Goal: Task Accomplishment & Management: Use online tool/utility

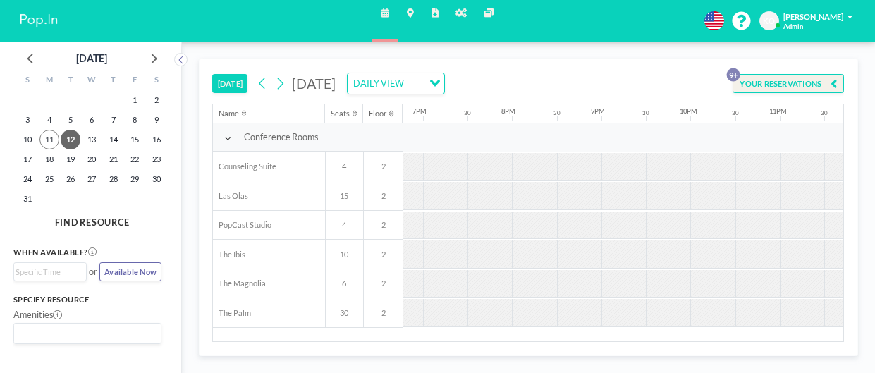
scroll to position [0, 1701]
click at [282, 82] on icon at bounding box center [280, 83] width 11 height 17
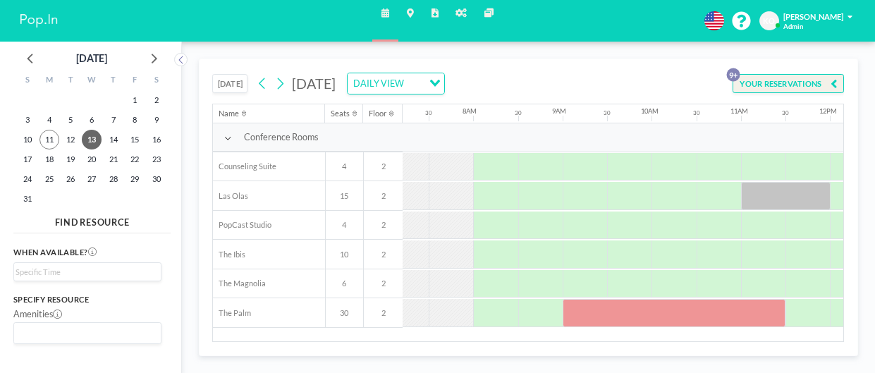
scroll to position [0, 654]
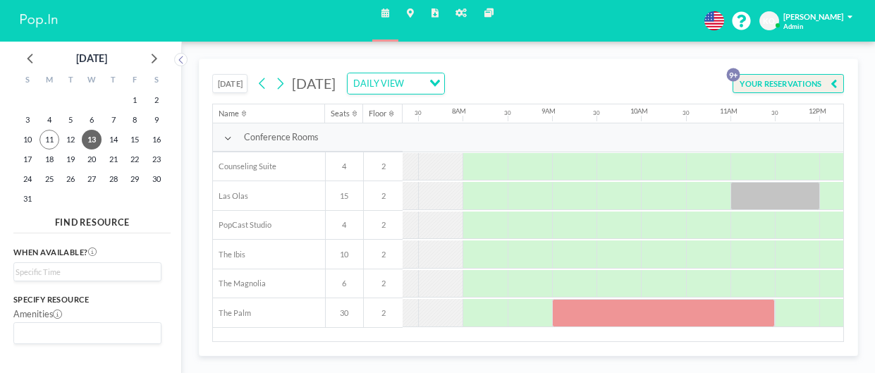
click at [780, 200] on div at bounding box center [776, 196] width 90 height 28
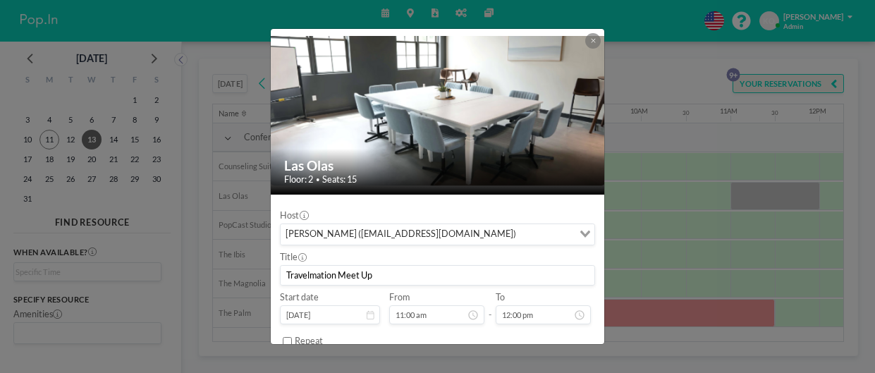
scroll to position [133, 0]
click at [591, 42] on icon at bounding box center [593, 40] width 5 height 6
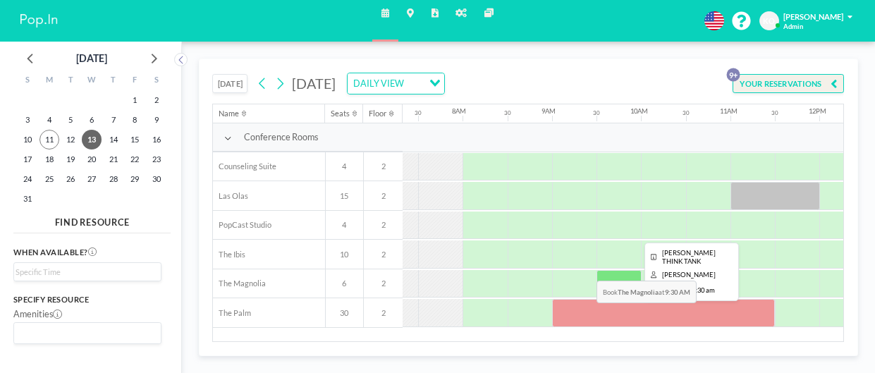
click at [586, 313] on div at bounding box center [663, 313] width 223 height 28
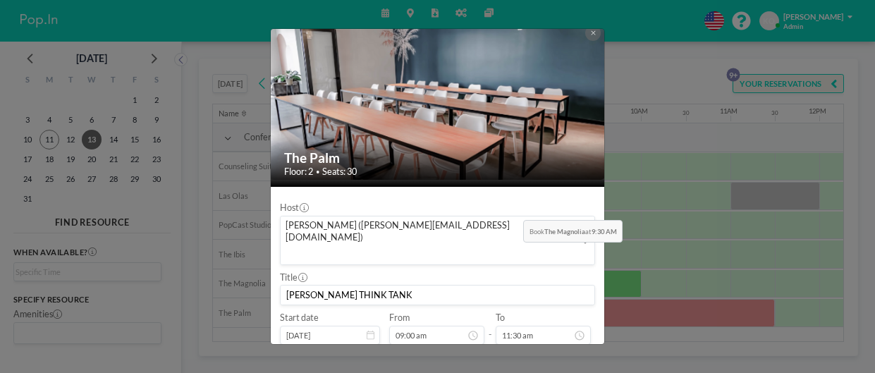
scroll to position [0, 0]
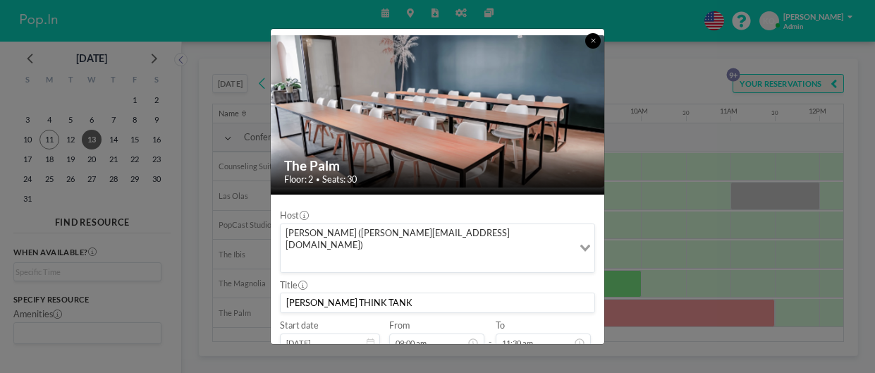
click at [591, 42] on icon at bounding box center [593, 40] width 5 height 6
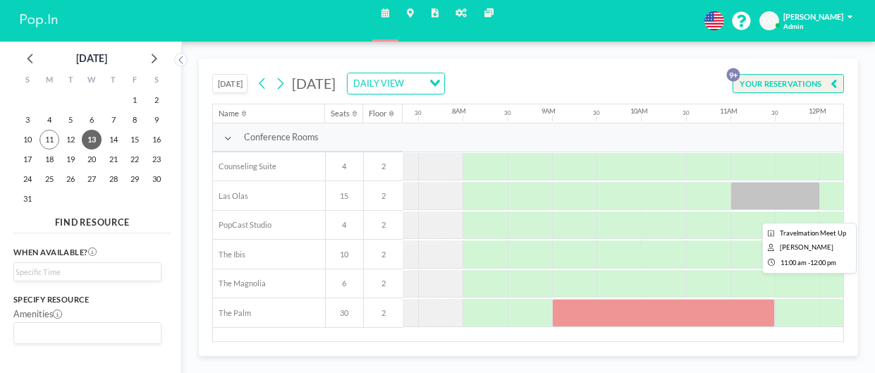
click at [768, 196] on div at bounding box center [776, 196] width 90 height 28
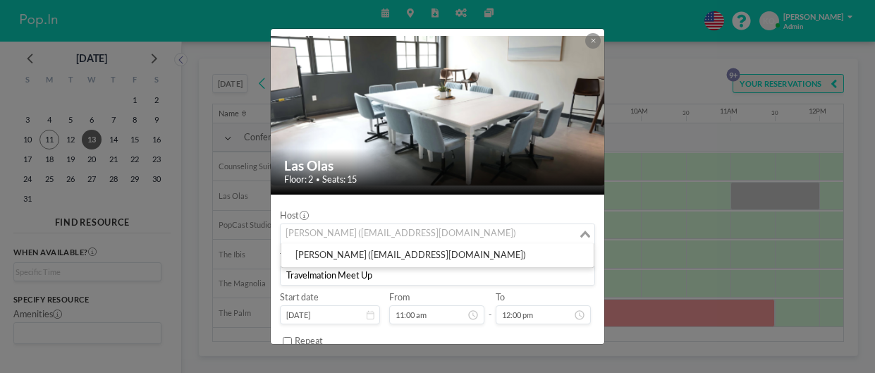
drag, startPoint x: 284, startPoint y: 237, endPoint x: 303, endPoint y: 231, distance: 19.2
click at [303, 231] on div "[PERSON_NAME] ([EMAIL_ADDRESS][DOMAIN_NAME])" at bounding box center [430, 233] width 298 height 18
click at [597, 45] on button at bounding box center [594, 41] width 16 height 16
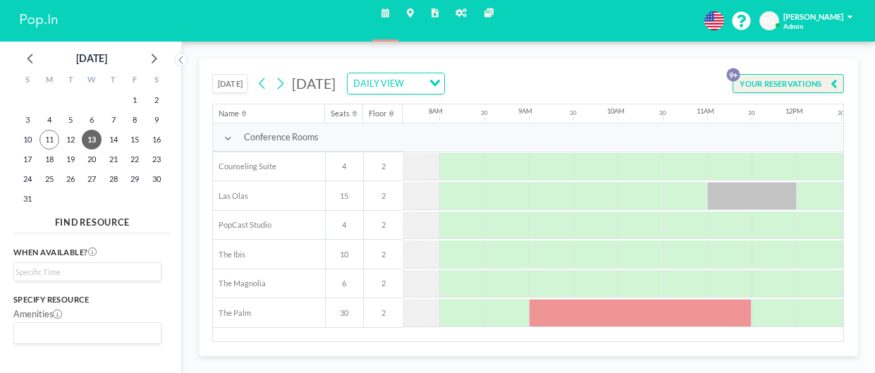
click at [560, 316] on div at bounding box center [640, 313] width 223 height 28
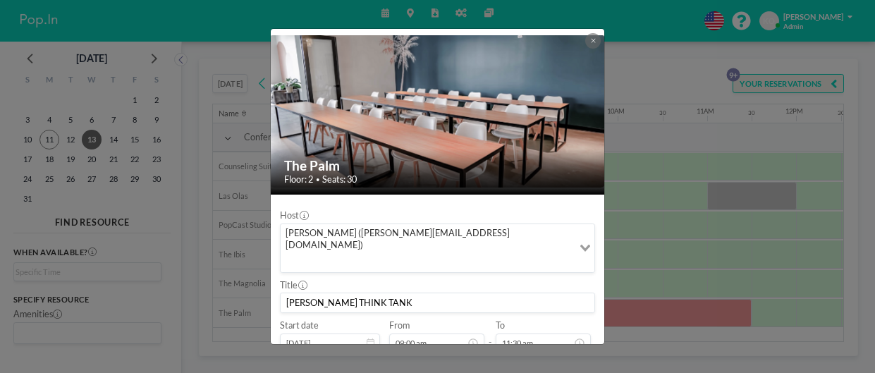
scroll to position [44, 0]
